Goal: Transaction & Acquisition: Purchase product/service

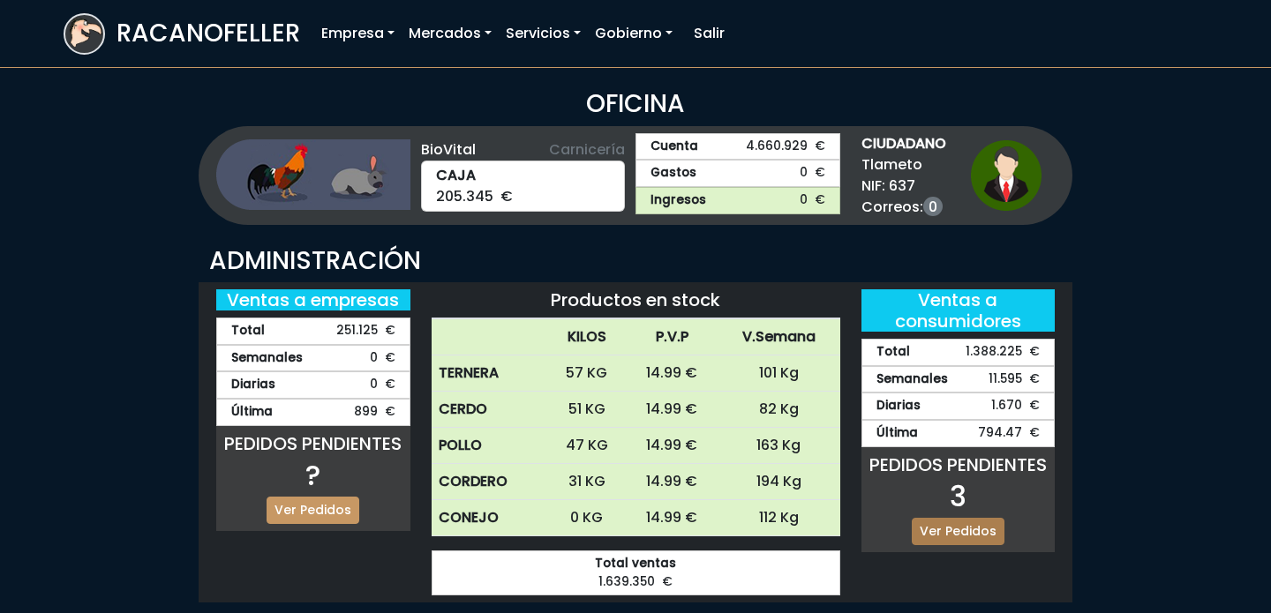
click at [939, 527] on link "Ver Pedidos" at bounding box center [958, 531] width 93 height 27
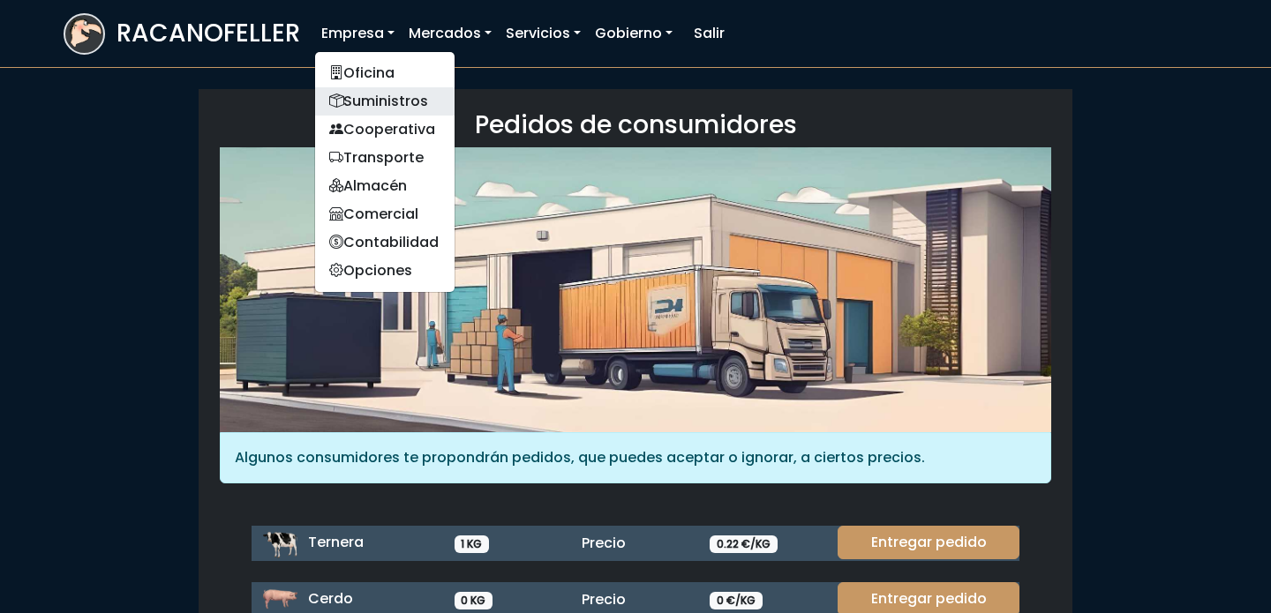
click at [379, 89] on link "Suministros" at bounding box center [384, 101] width 139 height 28
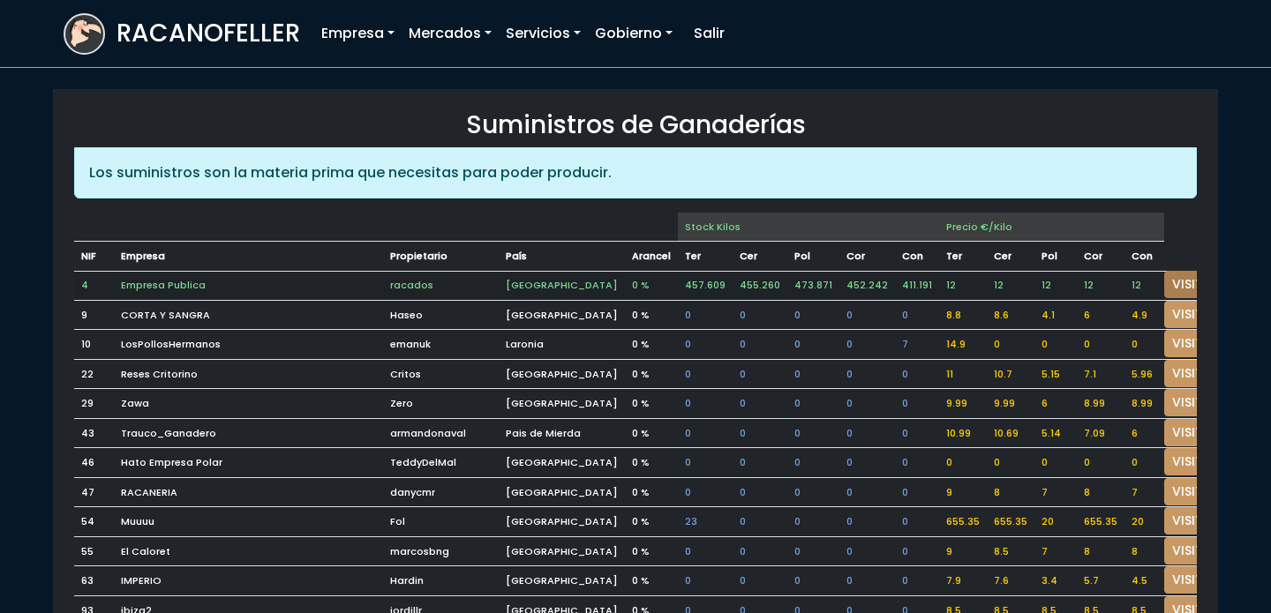
click at [1179, 280] on link "VISITAR" at bounding box center [1196, 284] width 64 height 27
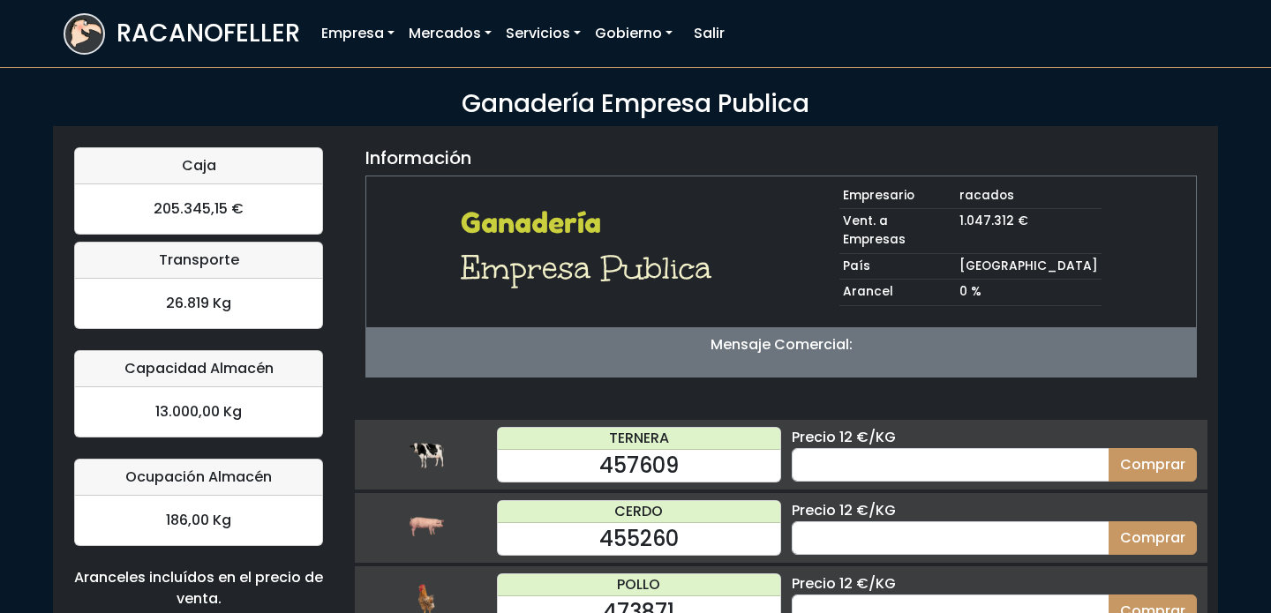
scroll to position [173, 0]
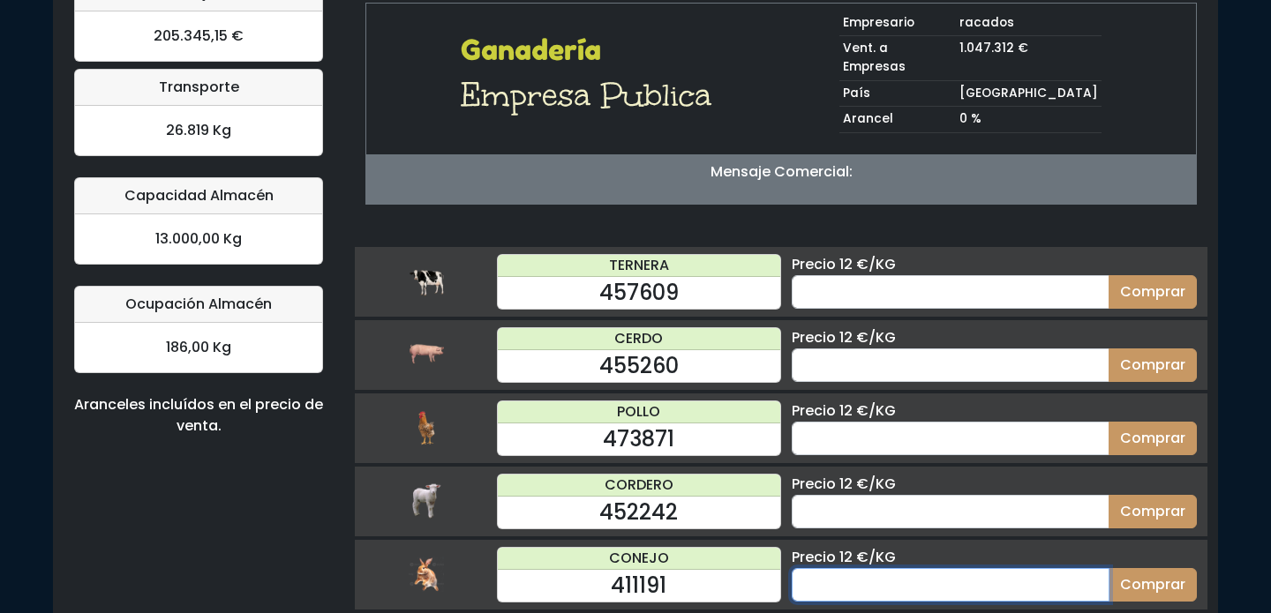
click at [874, 568] on input "number" at bounding box center [951, 585] width 318 height 34
type input "60"
click at [1108, 568] on button "Comprar" at bounding box center [1152, 585] width 88 height 34
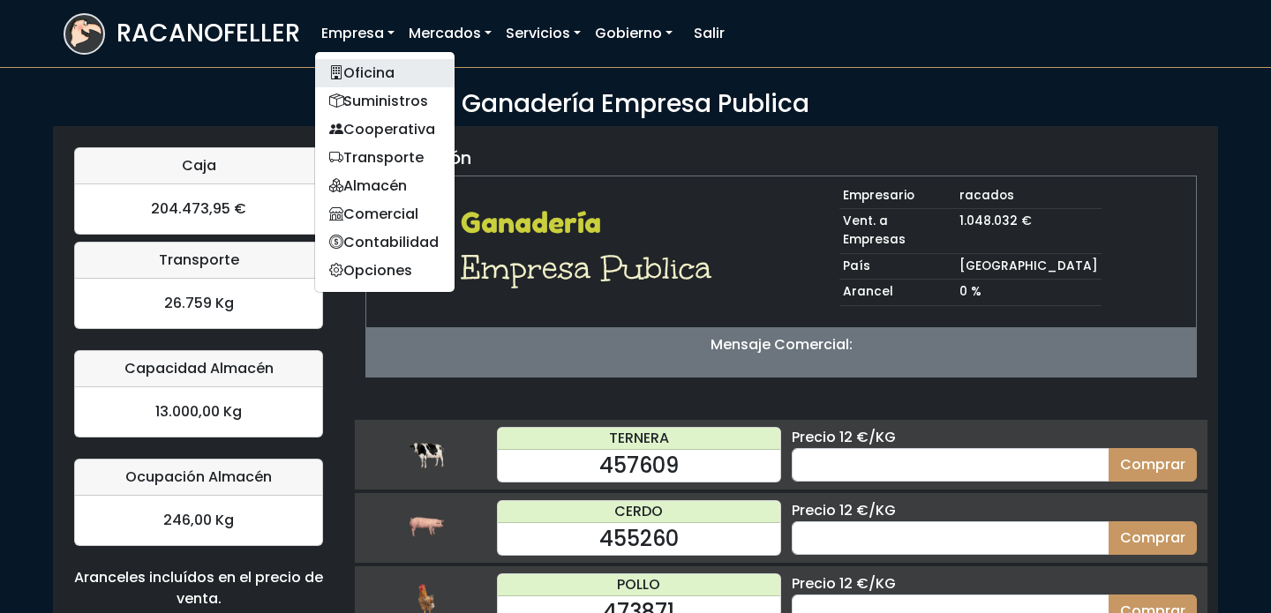
click at [364, 71] on link "Oficina" at bounding box center [384, 73] width 139 height 28
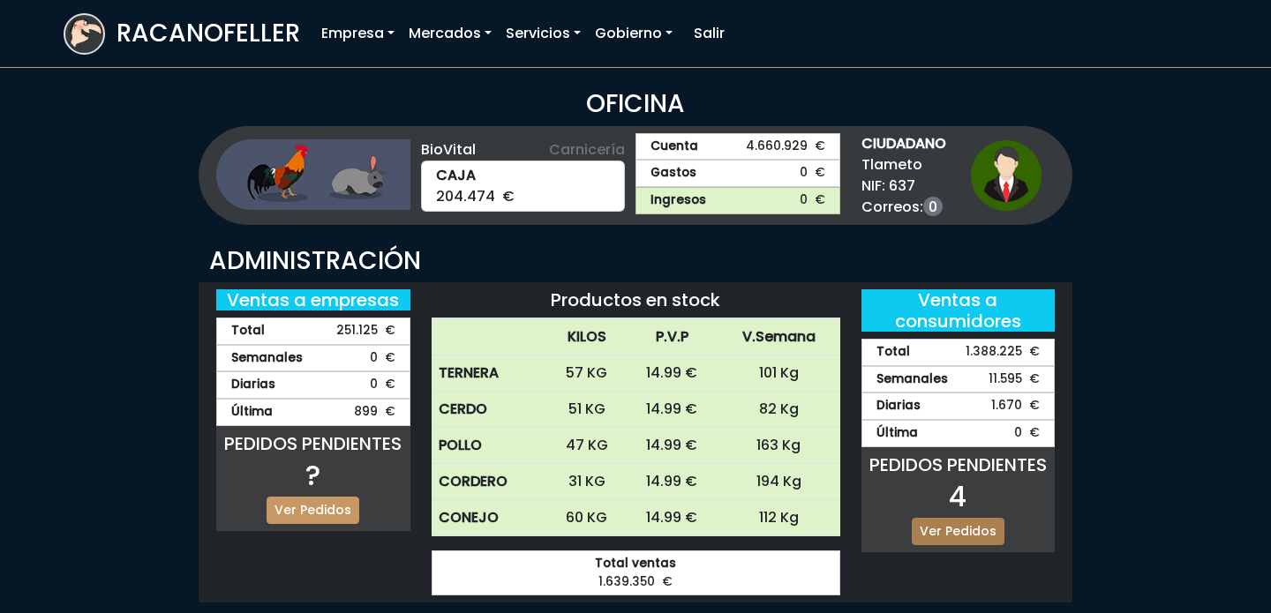
click at [931, 527] on link "Ver Pedidos" at bounding box center [958, 531] width 93 height 27
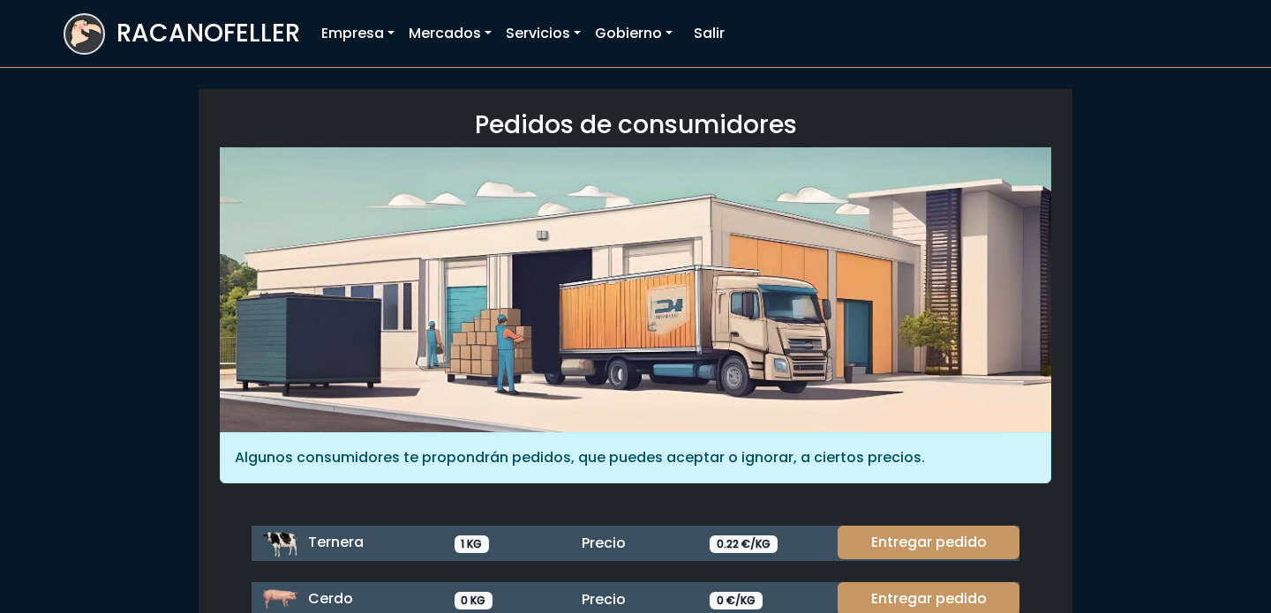
scroll to position [235, 0]
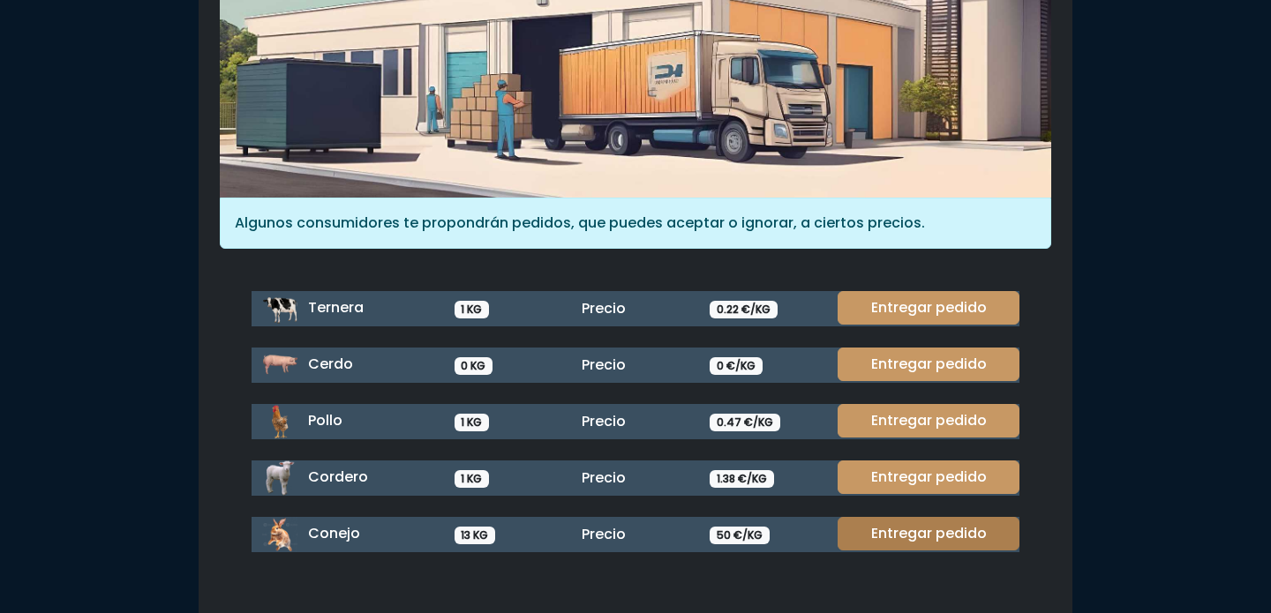
click at [906, 537] on link "Entregar pedido" at bounding box center [929, 534] width 182 height 34
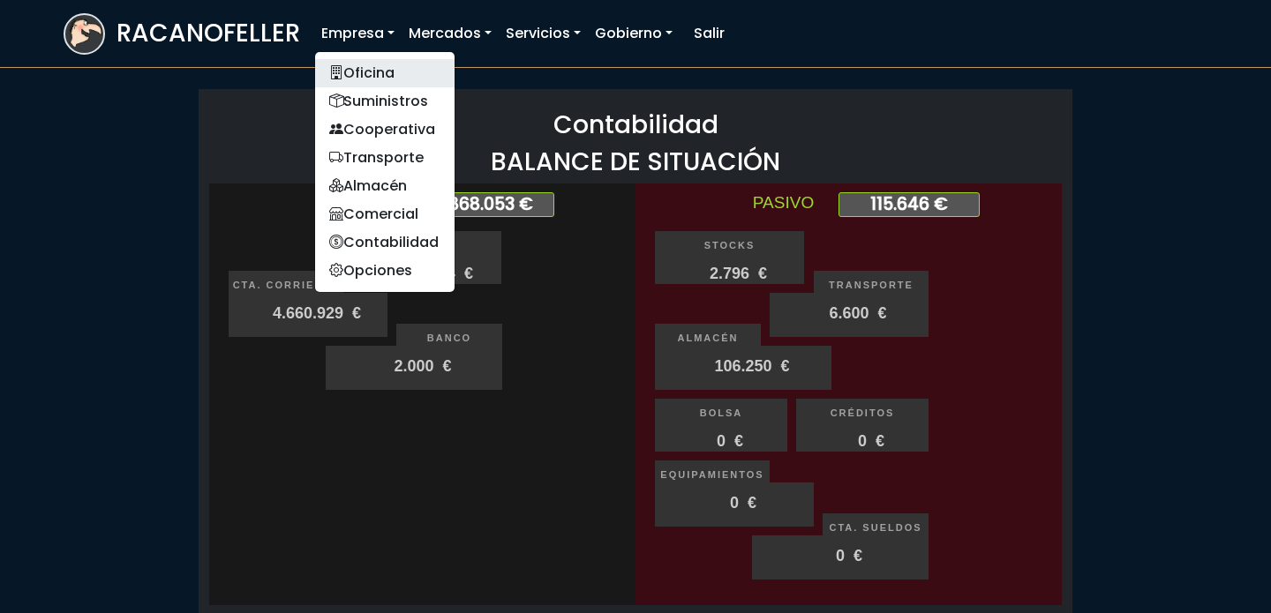
click at [350, 64] on link "Oficina" at bounding box center [384, 73] width 139 height 28
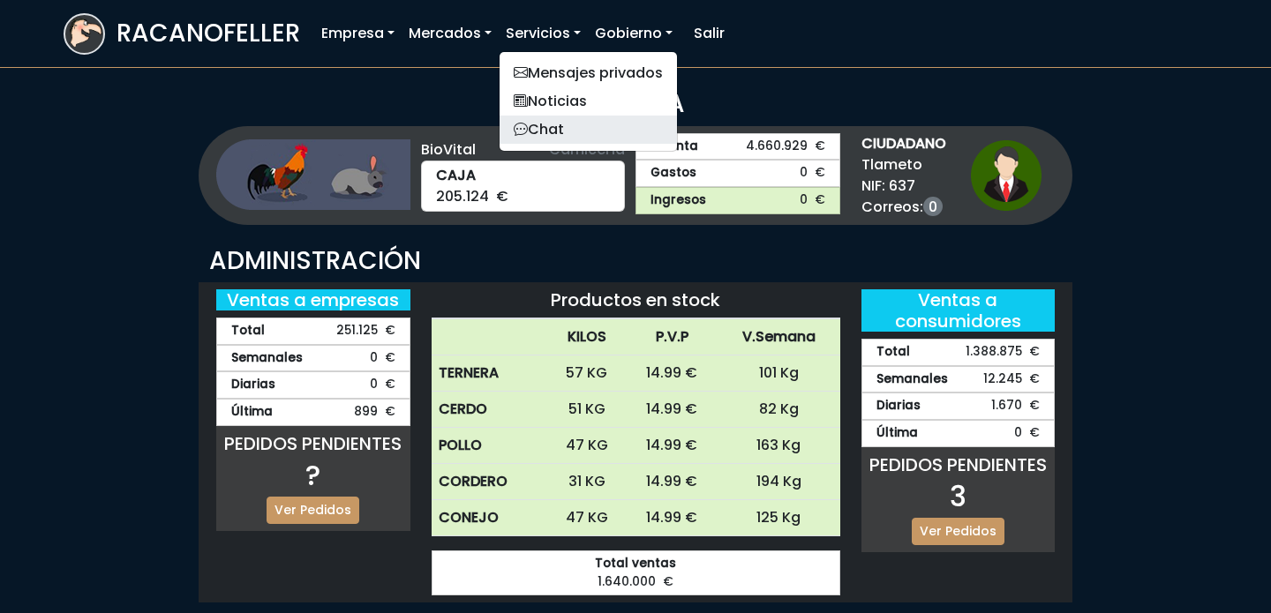
click at [544, 129] on link "Chat" at bounding box center [588, 130] width 177 height 28
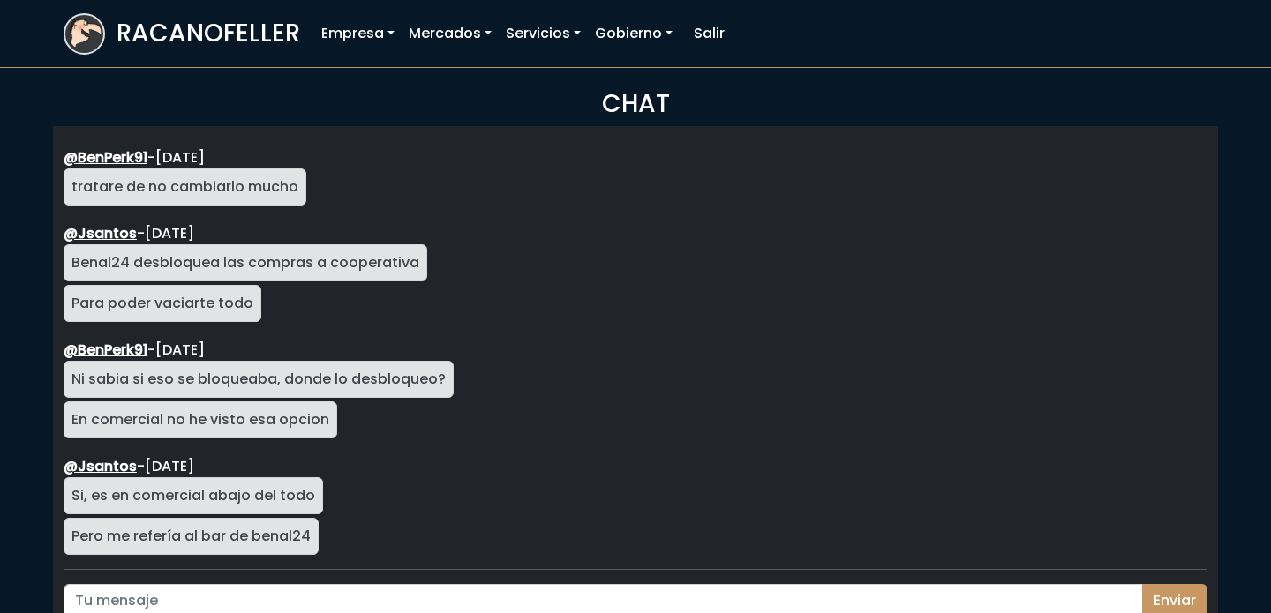
scroll to position [3139, 0]
